Goal: Task Accomplishment & Management: Use online tool/utility

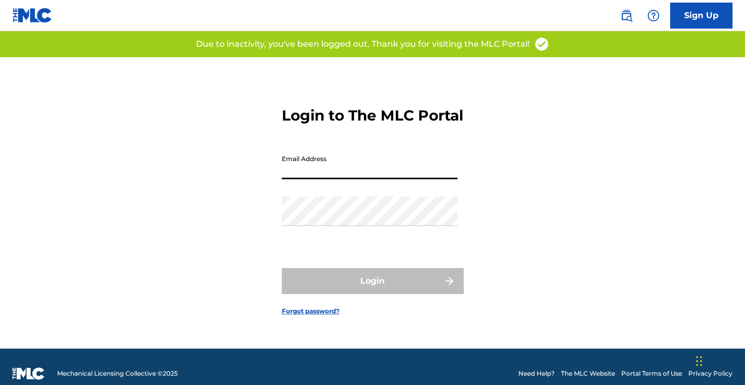
click at [341, 168] on input "Email Address" at bounding box center [370, 165] width 176 height 30
type input "[EMAIL_ADDRESS][DOMAIN_NAME]"
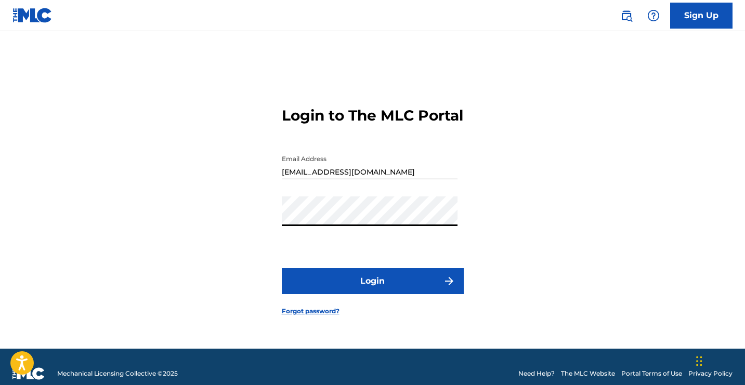
click at [282, 268] on button "Login" at bounding box center [373, 281] width 182 height 26
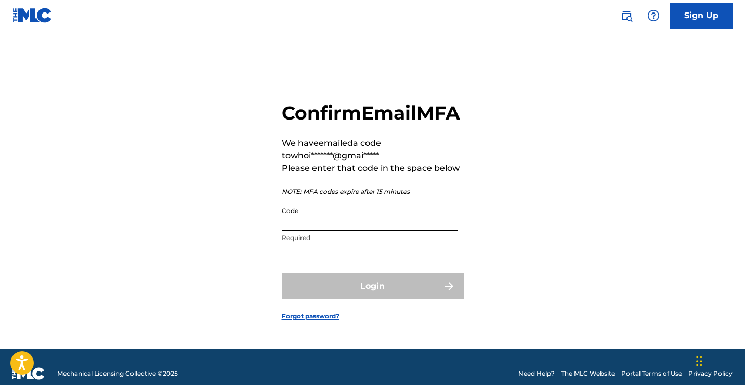
click at [309, 231] on input "Code" at bounding box center [370, 217] width 176 height 30
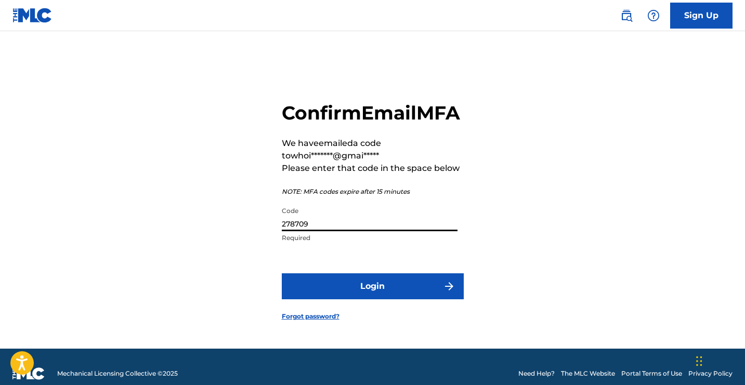
type input "278709"
click at [282, 273] on button "Login" at bounding box center [373, 286] width 182 height 26
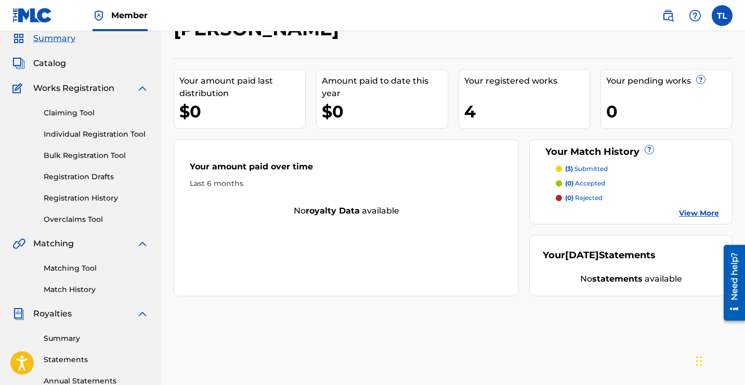
scroll to position [64, 0]
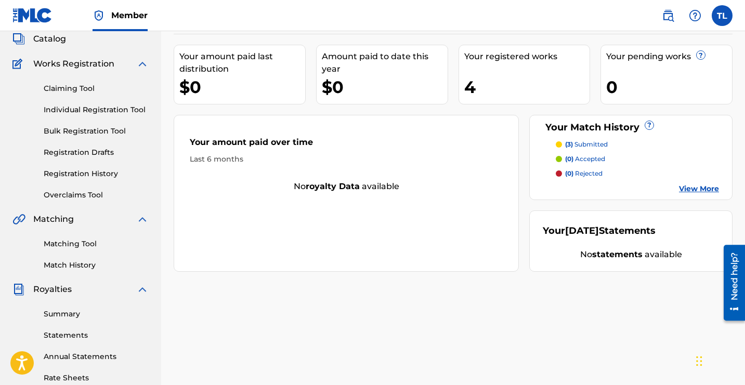
click at [78, 267] on link "Match History" at bounding box center [96, 265] width 105 height 11
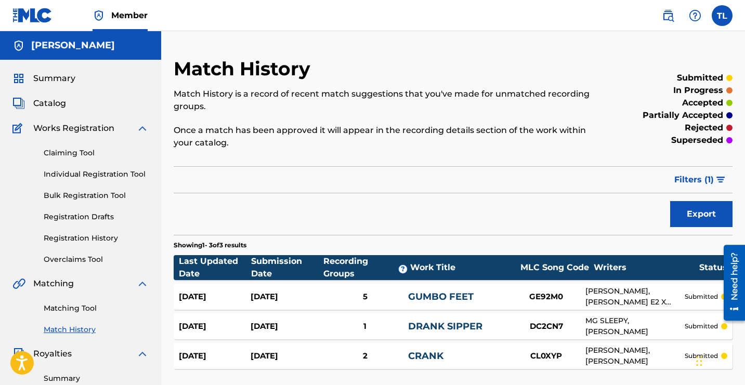
click at [59, 109] on span "Catalog" at bounding box center [49, 103] width 33 height 12
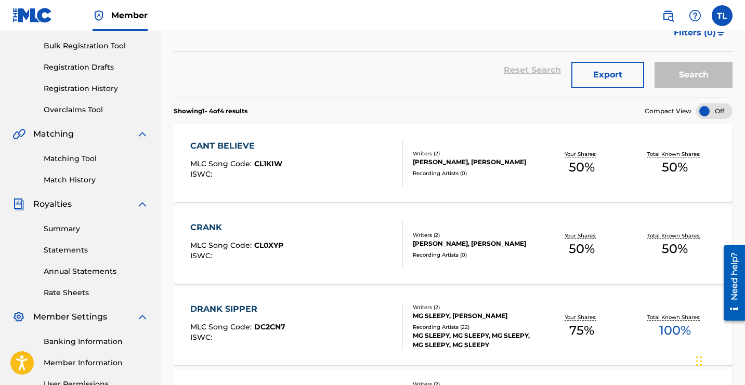
scroll to position [120, 0]
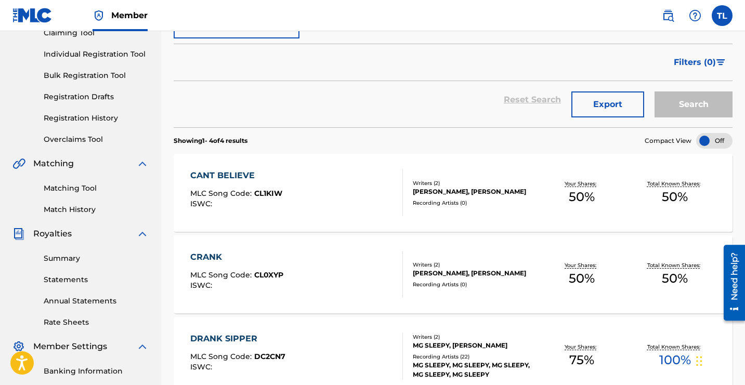
click at [89, 117] on link "Registration History" at bounding box center [96, 118] width 105 height 11
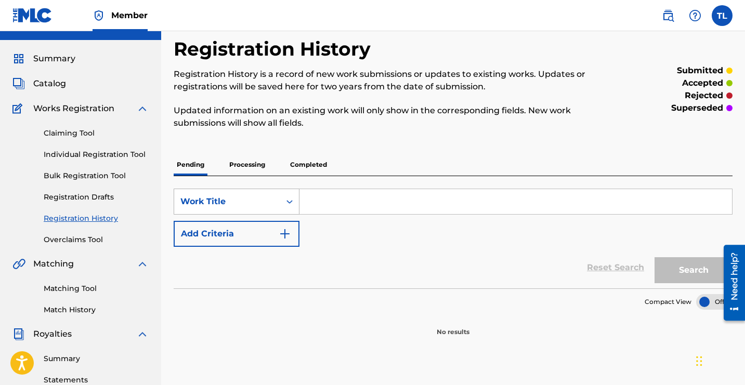
scroll to position [49, 0]
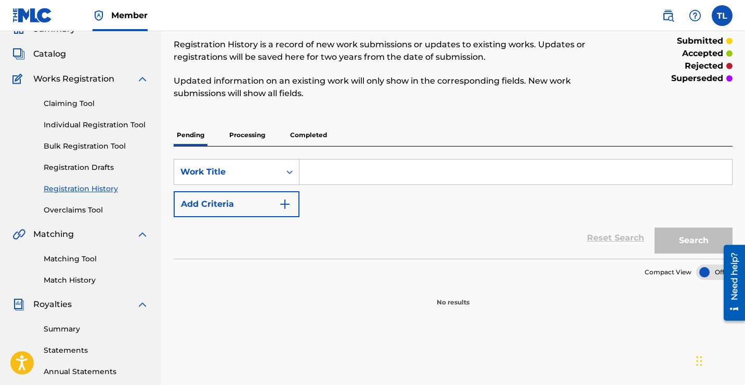
click at [77, 262] on link "Matching Tool" at bounding box center [96, 259] width 105 height 11
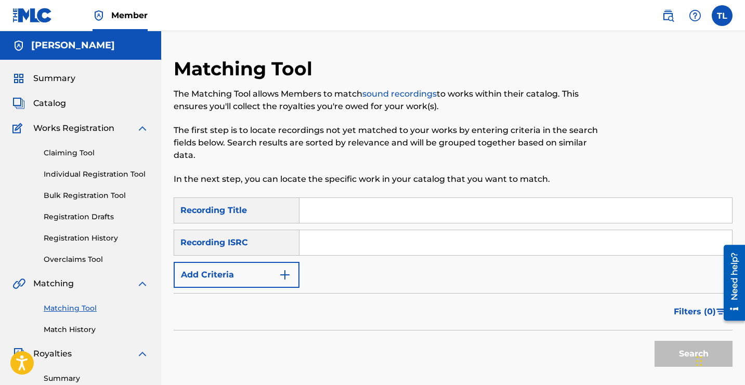
click at [374, 217] on input "Search Form" at bounding box center [515, 210] width 432 height 25
type input "Cant believe"
click at [360, 246] on input "Search Form" at bounding box center [515, 242] width 432 height 25
paste input "QZNMZ2205048"
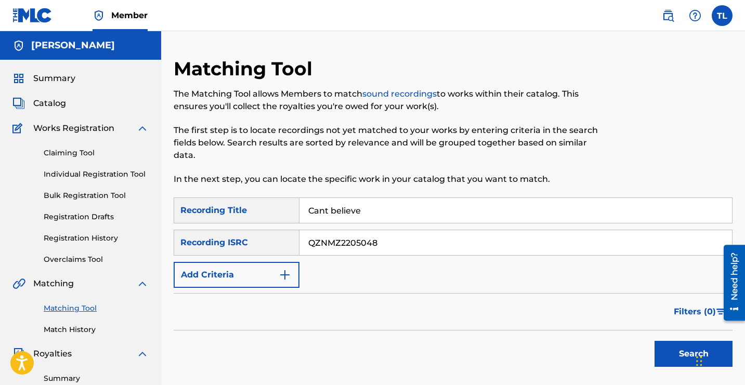
type input "QZNMZ2205048"
click at [654, 341] on button "Search" at bounding box center [693, 354] width 78 height 26
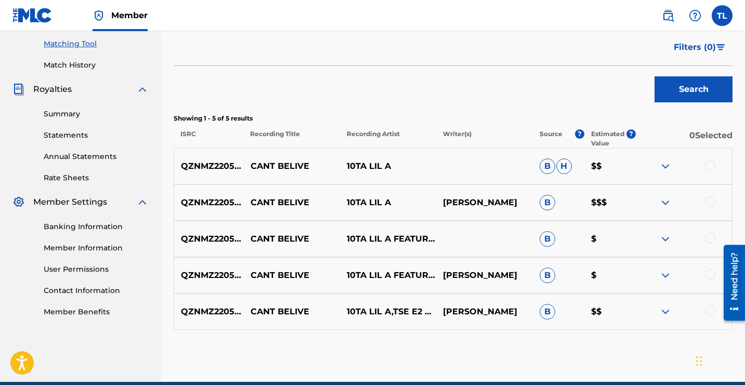
scroll to position [282, 0]
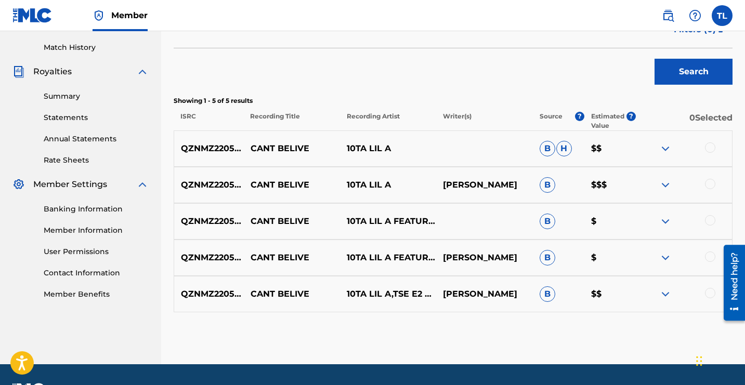
click at [711, 148] on div at bounding box center [710, 147] width 10 height 10
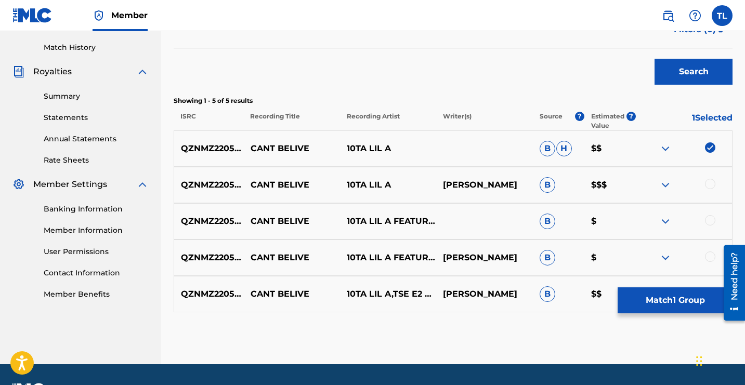
click at [711, 173] on div "QZNMZ2205048 CANT BELIVE 10TA LIL A AARON GREEN B $$$" at bounding box center [453, 185] width 559 height 36
click at [711, 181] on div at bounding box center [710, 184] width 10 height 10
click at [706, 222] on div at bounding box center [710, 220] width 10 height 10
click at [704, 251] on div at bounding box center [683, 257] width 96 height 12
click at [705, 258] on div at bounding box center [710, 256] width 10 height 10
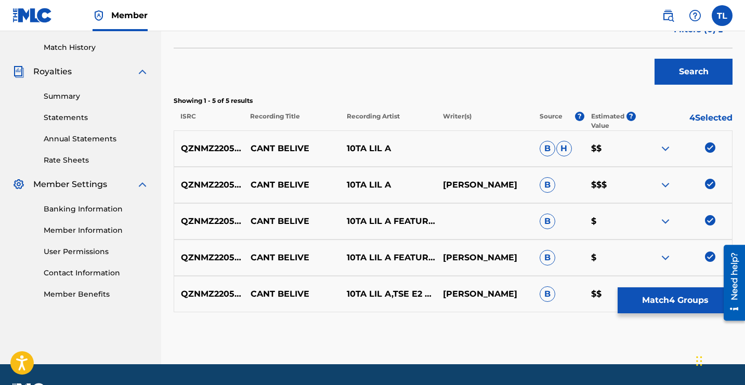
scroll to position [311, 0]
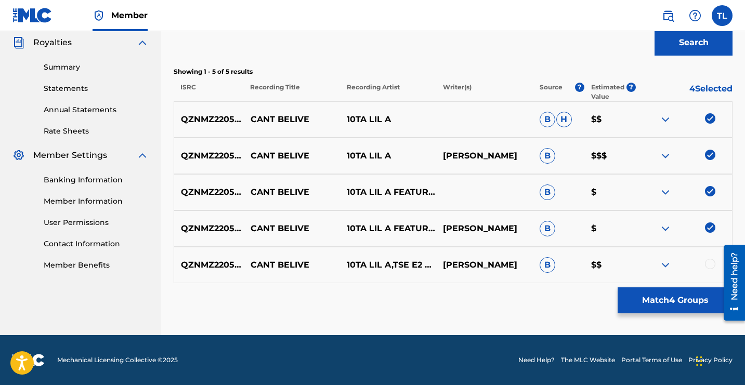
click at [707, 262] on div at bounding box center [710, 264] width 10 height 10
click at [693, 306] on button "Match 5 Groups" at bounding box center [674, 300] width 115 height 26
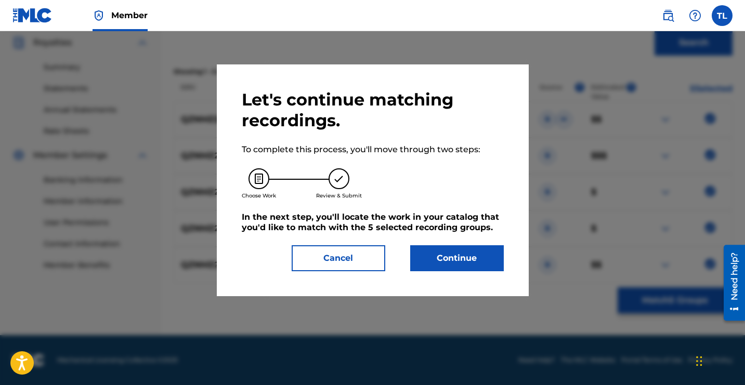
click at [465, 257] on button "Continue" at bounding box center [457, 258] width 94 height 26
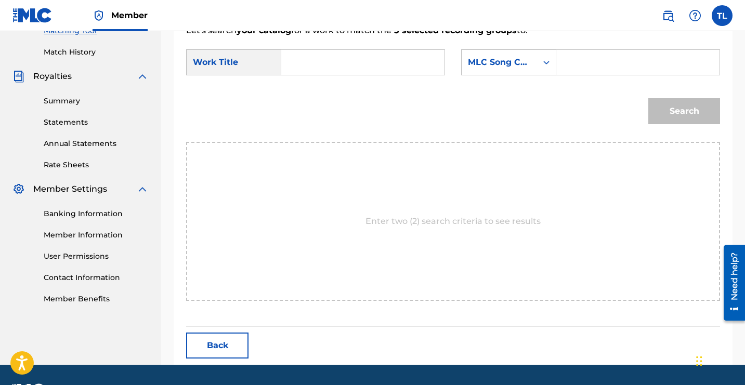
scroll to position [262, 0]
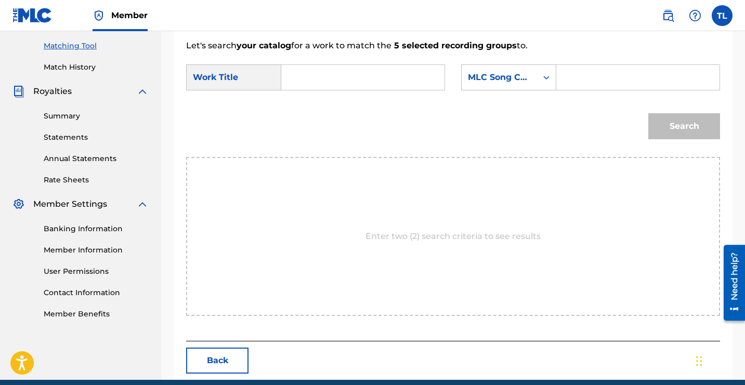
click at [363, 84] on input "Search Form" at bounding box center [362, 77] width 145 height 25
click at [349, 105] on div "Search" at bounding box center [453, 130] width 534 height 54
click at [337, 77] on input "Cant" at bounding box center [362, 77] width 145 height 25
click at [313, 102] on strong "cant" at bounding box center [308, 101] width 19 height 10
type input "cant believe"
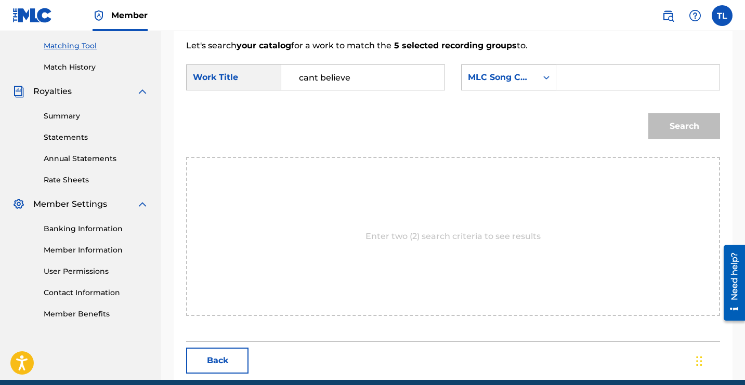
click at [620, 78] on input "Search Form" at bounding box center [637, 77] width 145 height 25
click at [607, 85] on input "Search Form" at bounding box center [637, 77] width 145 height 25
paste input "CL1KIW"
type input "CL1KIW"
click at [668, 134] on button "Search" at bounding box center [684, 126] width 72 height 26
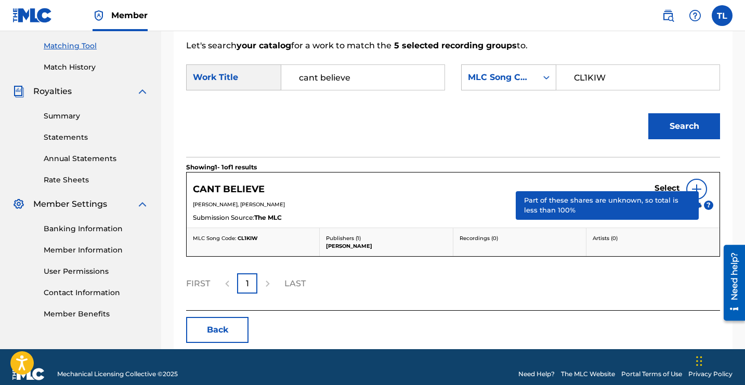
click at [703, 196] on div at bounding box center [696, 189] width 21 height 21
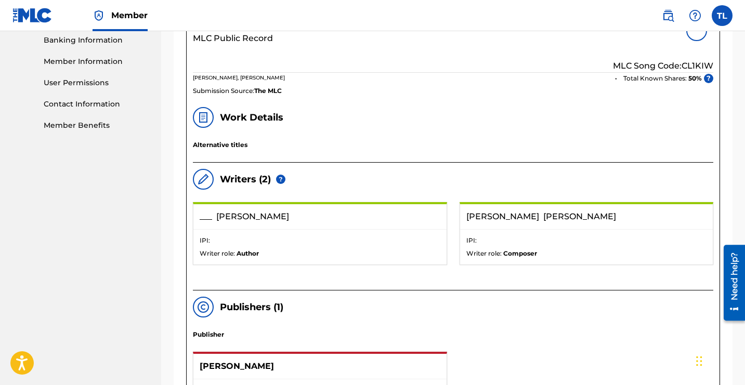
scroll to position [370, 0]
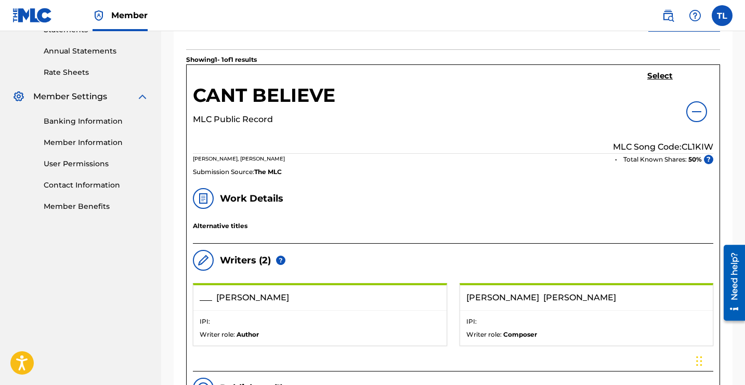
click at [665, 75] on h5 "Select" at bounding box center [659, 76] width 25 height 10
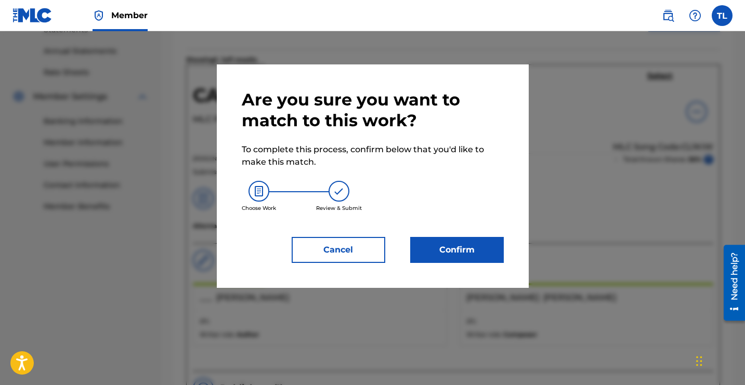
click at [484, 256] on button "Confirm" at bounding box center [457, 250] width 94 height 26
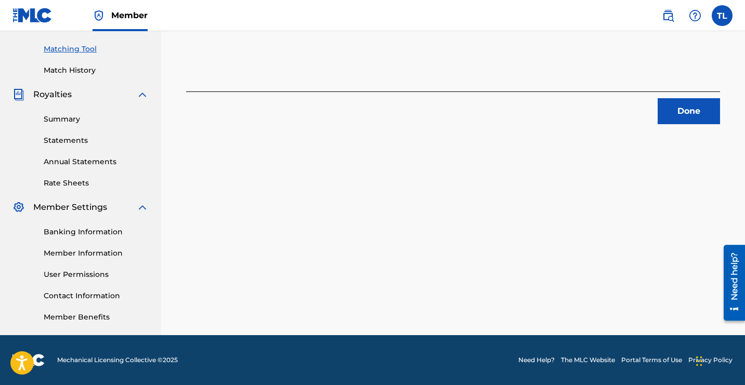
click at [92, 71] on link "Match History" at bounding box center [96, 70] width 105 height 11
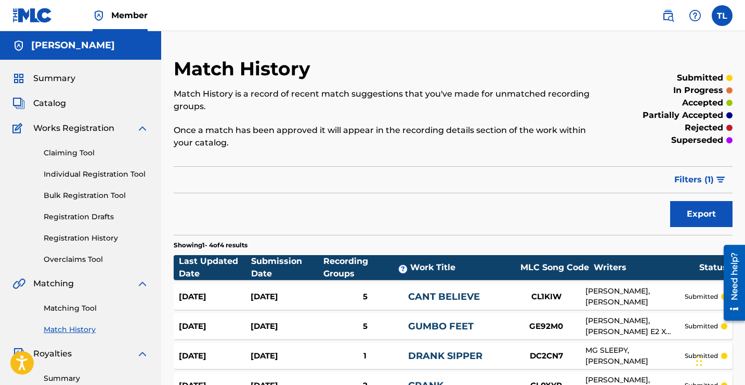
click at [76, 109] on div "Catalog" at bounding box center [80, 103] width 136 height 12
click at [54, 100] on span "Catalog" at bounding box center [49, 103] width 33 height 12
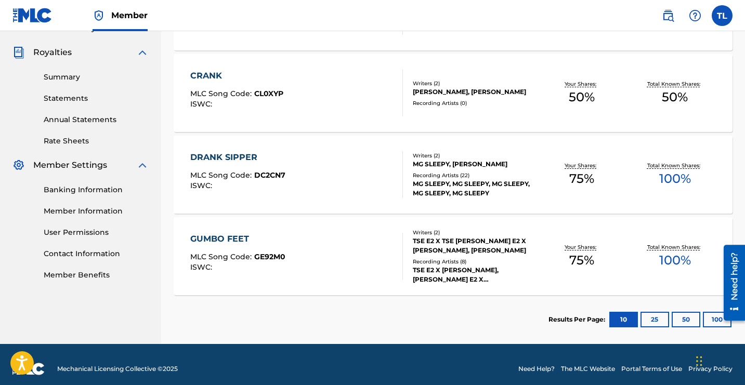
scroll to position [310, 0]
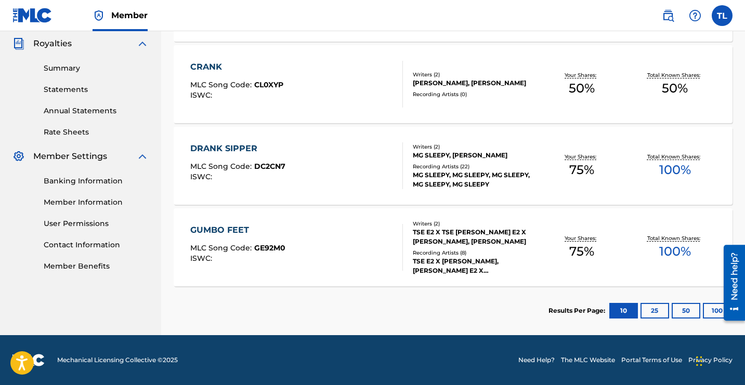
click at [91, 241] on link "Contact Information" at bounding box center [96, 245] width 105 height 11
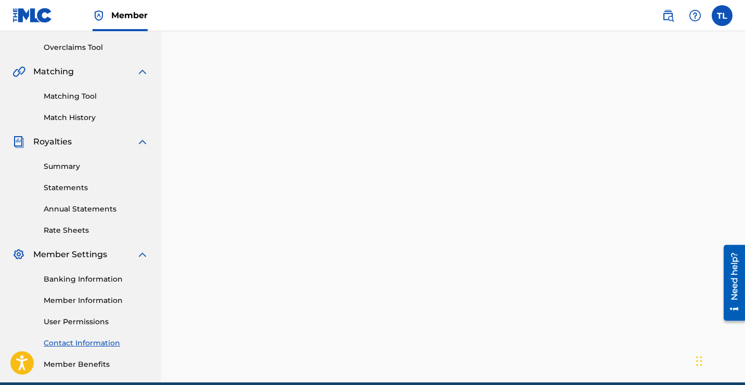
scroll to position [259, 0]
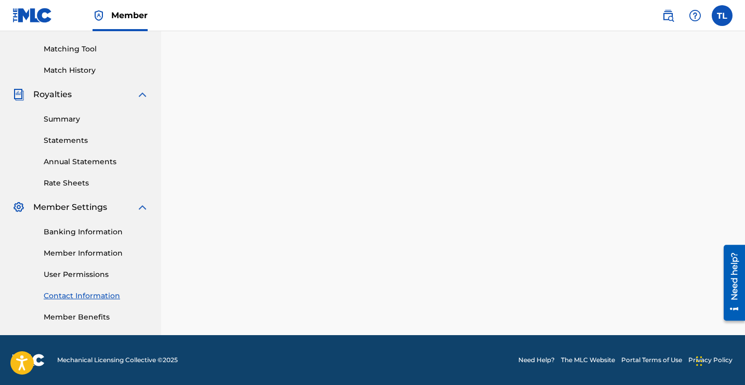
click at [738, 298] on div "Need help?" at bounding box center [734, 276] width 14 height 48
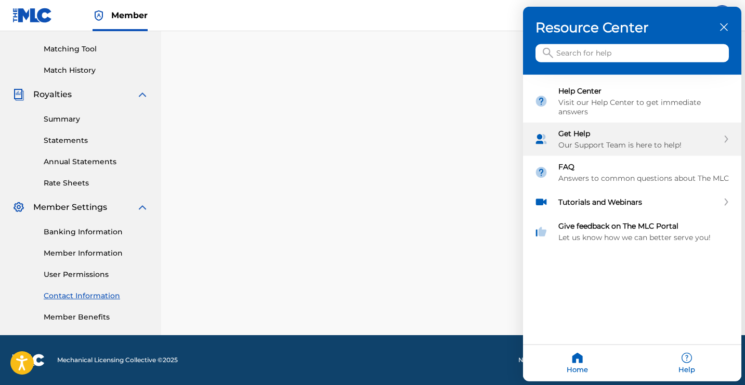
click at [642, 125] on div "Get Help Our Support Team is here to help!" at bounding box center [632, 139] width 218 height 33
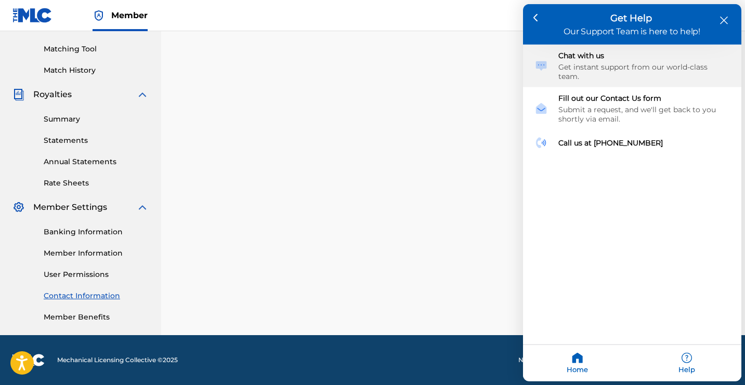
click at [649, 63] on div "Get instant support from our world-class team." at bounding box center [643, 71] width 171 height 19
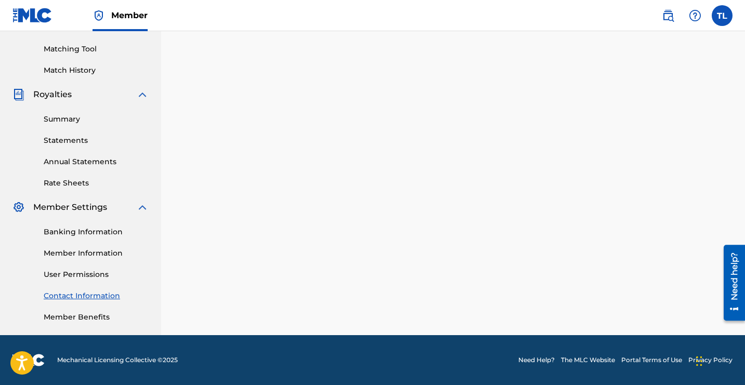
click at [730, 299] on div "Need help?" at bounding box center [734, 276] width 14 height 48
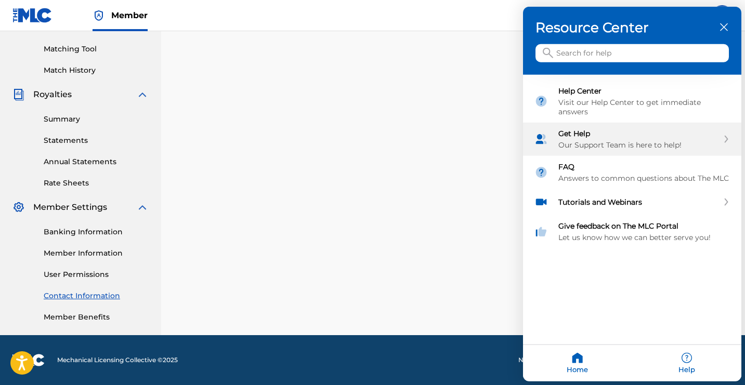
click at [622, 140] on div "Our Support Team is here to help!" at bounding box center [638, 144] width 160 height 9
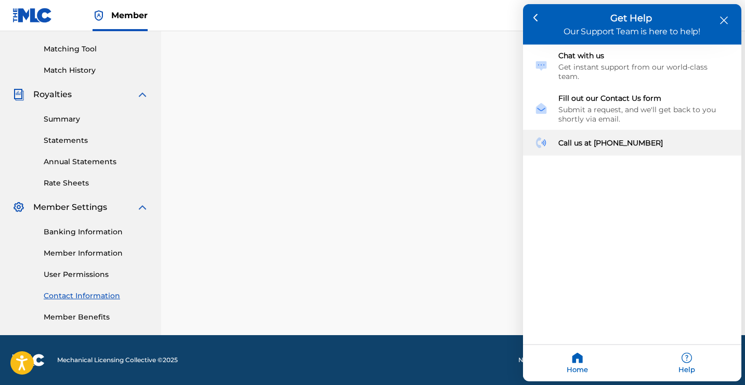
click at [605, 139] on div "Call us at [PHONE_NUMBER]" at bounding box center [632, 143] width 218 height 26
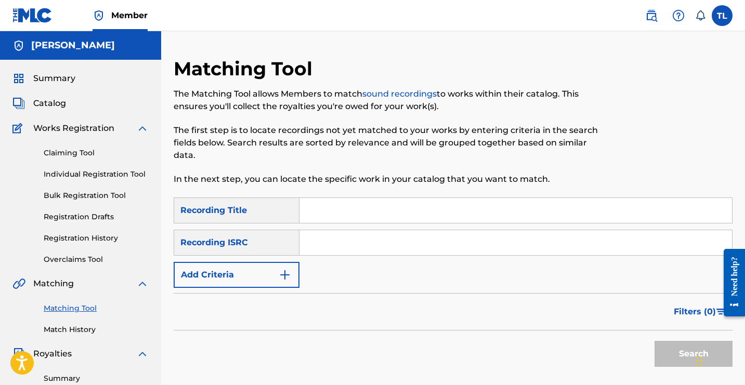
click at [62, 165] on div "Claiming Tool Individual Registration Tool Bulk Registration Tool Registration …" at bounding box center [80, 200] width 136 height 130
click at [56, 106] on span "Catalog" at bounding box center [49, 103] width 33 height 12
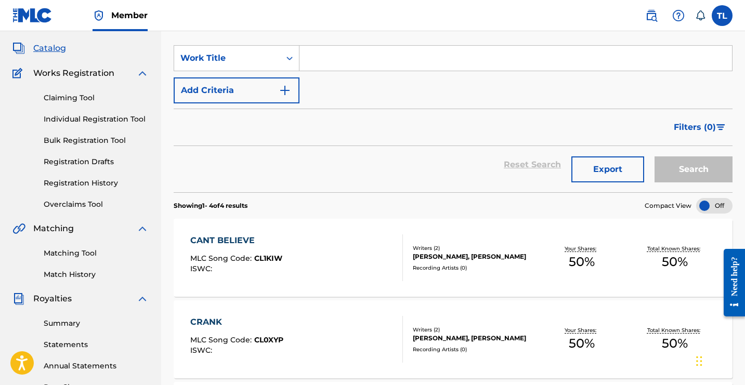
scroll to position [58, 0]
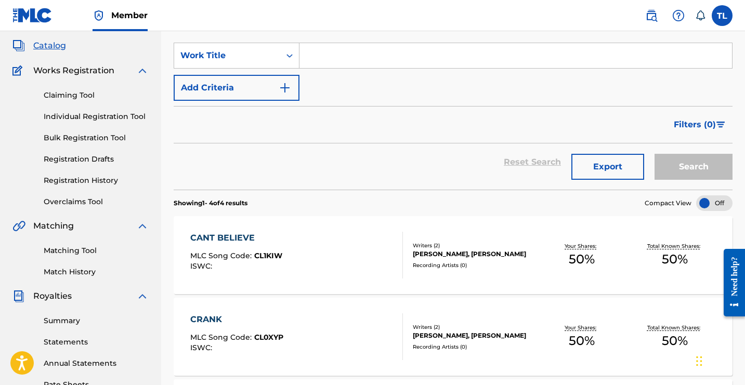
click at [302, 257] on div "CANT BELIEVE MLC Song Code : CL1KIW ISWC :" at bounding box center [296, 255] width 213 height 47
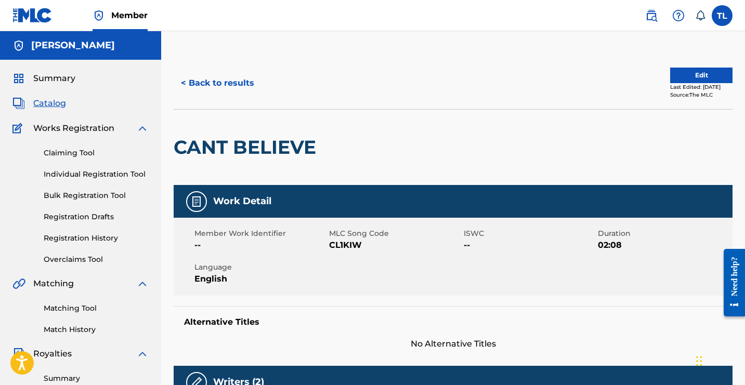
drag, startPoint x: 300, startPoint y: 255, endPoint x: 293, endPoint y: 255, distance: 6.8
drag, startPoint x: 325, startPoint y: 244, endPoint x: 398, endPoint y: 244, distance: 72.2
click at [398, 244] on div "Member Work Identifier -- MLC Song Code CL1KIW ISWC -- Duration 02:08 Language …" at bounding box center [453, 257] width 559 height 78
click at [395, 244] on span "CL1KIW" at bounding box center [395, 245] width 132 height 12
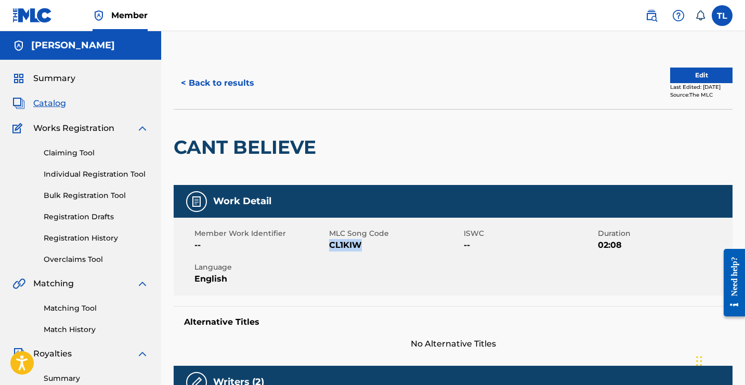
drag, startPoint x: 377, startPoint y: 244, endPoint x: 330, endPoint y: 247, distance: 46.8
click at [330, 247] on span "CL1KIW" at bounding box center [395, 245] width 132 height 12
copy span "CL1KIW"
